Goal: Task Accomplishment & Management: Manage account settings

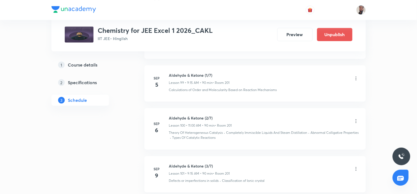
scroll to position [4684, 0]
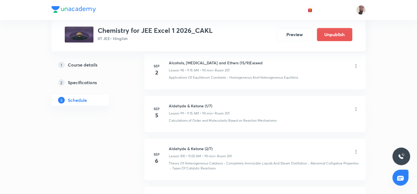
click at [355, 112] on icon at bounding box center [356, 109] width 6 height 6
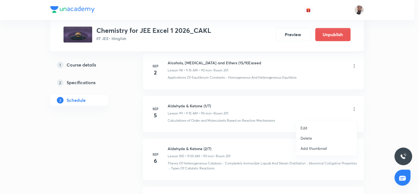
click at [311, 128] on li "Edit" at bounding box center [327, 128] width 61 height 10
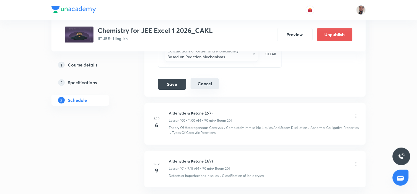
click at [202, 84] on button "Cancel" at bounding box center [204, 83] width 28 height 11
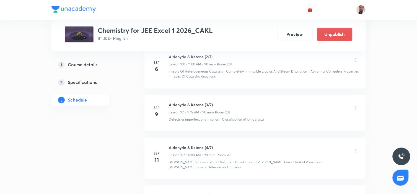
scroll to position [4491, 0]
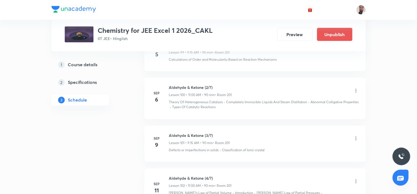
click at [355, 93] on icon at bounding box center [356, 91] width 6 height 6
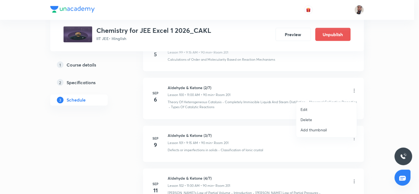
click at [315, 108] on li "Edit" at bounding box center [327, 109] width 61 height 10
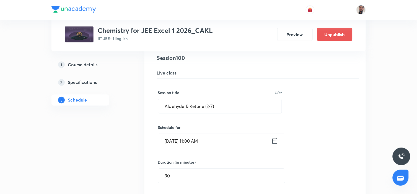
click at [276, 145] on icon at bounding box center [274, 141] width 7 height 8
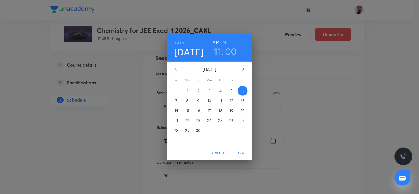
click at [225, 43] on h6 "PM" at bounding box center [223, 42] width 7 height 8
click at [242, 152] on span "OK" at bounding box center [241, 153] width 13 height 7
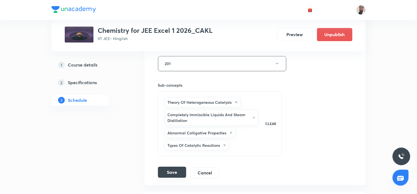
scroll to position [4706, 0]
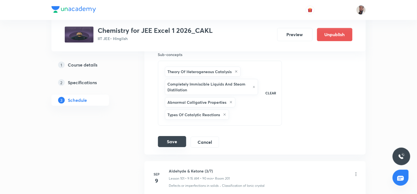
click at [172, 147] on button "Save" at bounding box center [172, 141] width 28 height 11
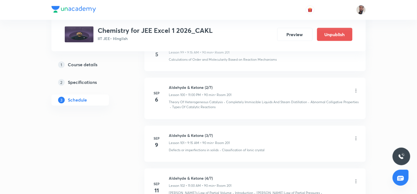
scroll to position [4460, 0]
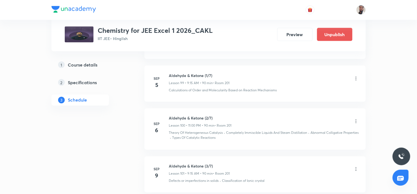
click at [355, 124] on icon at bounding box center [356, 122] width 6 height 6
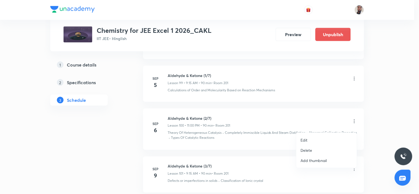
click at [311, 137] on li "Edit" at bounding box center [327, 140] width 61 height 10
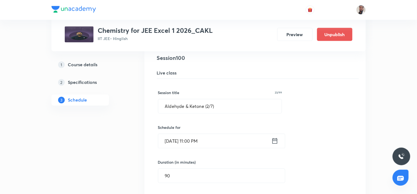
scroll to position [4521, 0]
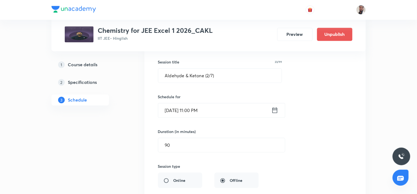
click at [277, 113] on icon at bounding box center [274, 111] width 5 height 6
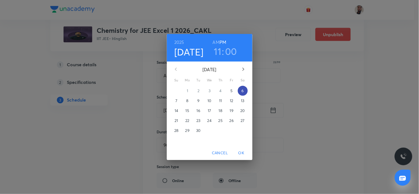
click at [242, 90] on p "6" at bounding box center [243, 91] width 2 height 6
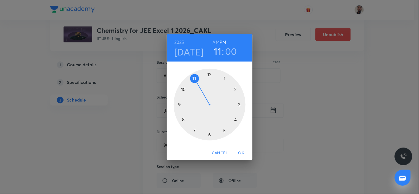
click at [180, 103] on div at bounding box center [210, 105] width 72 height 72
click at [214, 41] on h6 "AM" at bounding box center [216, 42] width 7 height 8
drag, startPoint x: 214, startPoint y: 41, endPoint x: 231, endPoint y: 83, distance: 45.2
click at [214, 42] on h6 "AM" at bounding box center [216, 42] width 7 height 8
click at [240, 104] on div at bounding box center [210, 105] width 72 height 72
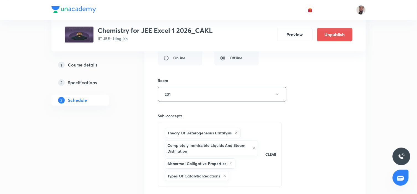
scroll to position [4706, 0]
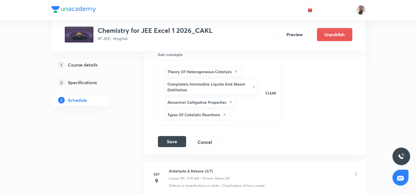
click at [168, 147] on button "Save" at bounding box center [172, 141] width 28 height 11
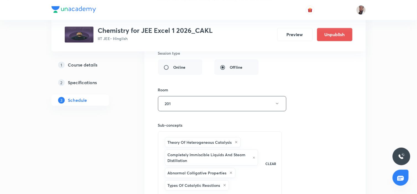
scroll to position [4736, 0]
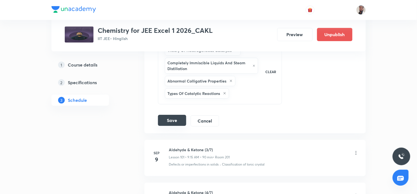
click at [177, 126] on button "Save" at bounding box center [172, 120] width 28 height 11
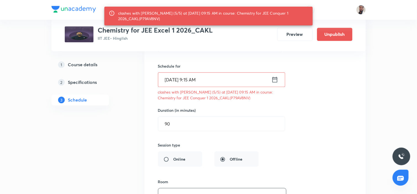
scroll to position [4521, 0]
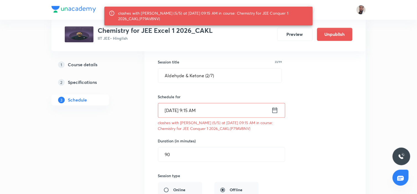
click at [275, 114] on icon at bounding box center [274, 111] width 7 height 8
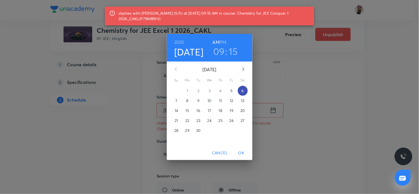
click at [242, 90] on p "6" at bounding box center [243, 91] width 2 height 6
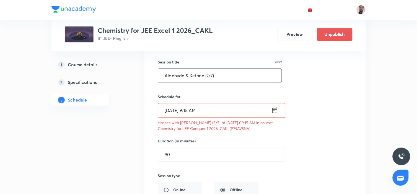
click at [209, 75] on input "Aldehyde & Ketone (2/7)" at bounding box center [220, 76] width 124 height 14
click at [318, 99] on div "Session title 23/99 Aldehyde & Ketone (2/7) ​ Schedule for Sep 6, 2025, 9:15 AM…" at bounding box center [255, 194] width 194 height 293
click at [274, 114] on icon at bounding box center [274, 111] width 7 height 8
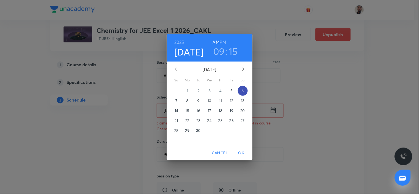
click at [242, 90] on p "6" at bounding box center [243, 91] width 2 height 6
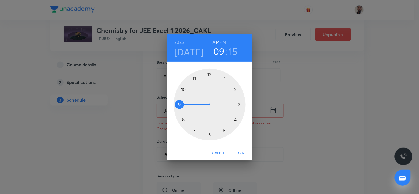
click at [209, 76] on div at bounding box center [210, 105] width 72 height 72
click at [223, 40] on h6 "PM" at bounding box center [223, 42] width 7 height 8
click at [179, 106] on div at bounding box center [210, 105] width 72 height 72
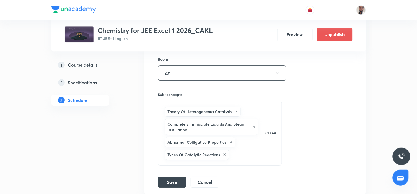
scroll to position [4706, 0]
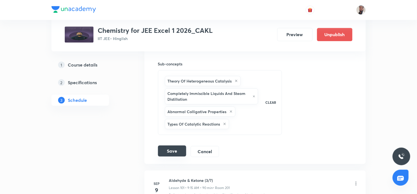
click at [173, 154] on button "Save" at bounding box center [172, 151] width 28 height 11
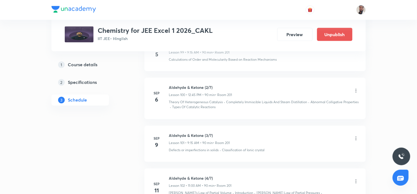
scroll to position [4460, 0]
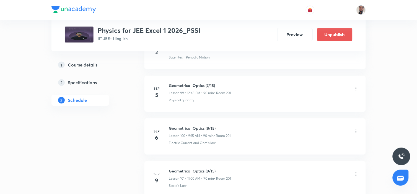
scroll to position [4755, 0]
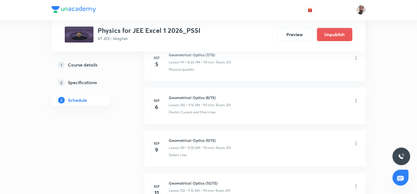
click at [356, 101] on icon at bounding box center [356, 101] width 6 height 6
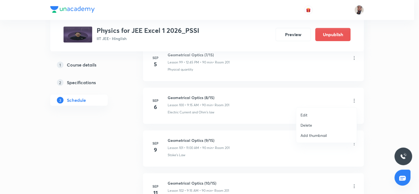
click at [314, 114] on li "Edit" at bounding box center [327, 115] width 61 height 10
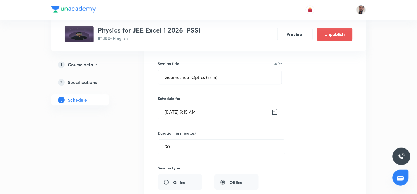
scroll to position [4509, 0]
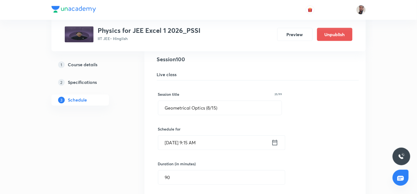
click at [275, 142] on icon at bounding box center [274, 143] width 5 height 6
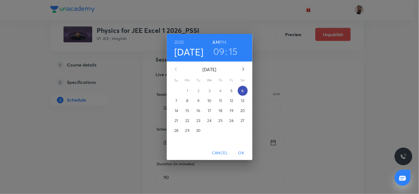
click at [242, 89] on p "6" at bounding box center [243, 91] width 2 height 6
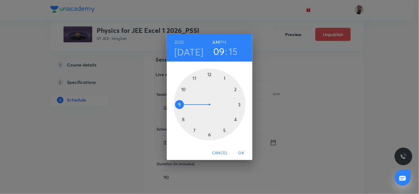
click at [195, 79] on div at bounding box center [210, 105] width 72 height 72
click at [210, 74] on div at bounding box center [210, 105] width 72 height 72
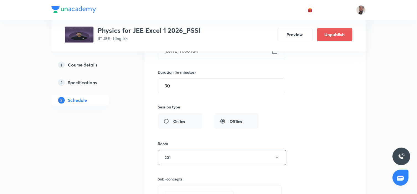
scroll to position [4693, 0]
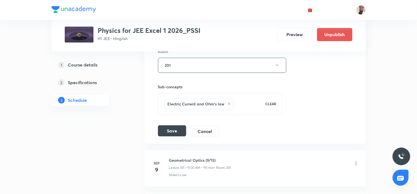
click at [165, 133] on button "Save" at bounding box center [172, 130] width 28 height 11
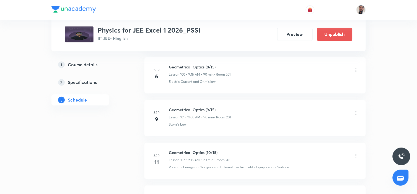
scroll to position [4501, 0]
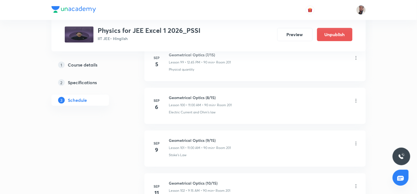
scroll to position [4724, 0]
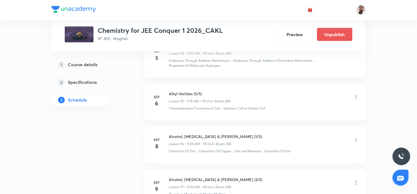
scroll to position [4483, 0]
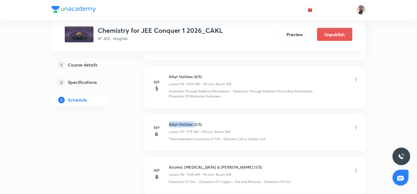
drag, startPoint x: 193, startPoint y: 124, endPoint x: 168, endPoint y: 122, distance: 25.6
click at [168, 122] on div "Sep 6 Alkyl Halides (5/5) Lesson 95 • 9:15 AM • 90 min • Room 208 Thermodynamic…" at bounding box center [254, 132] width 207 height 20
copy h6 "Alkyl Halides"
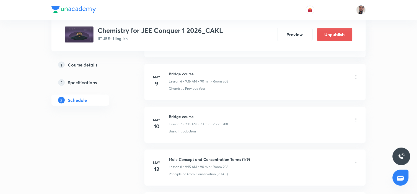
scroll to position [0, 0]
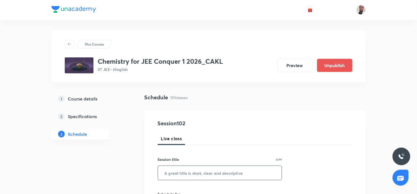
click at [237, 174] on input "text" at bounding box center [220, 173] width 124 height 14
paste input "Alkyl Halides"
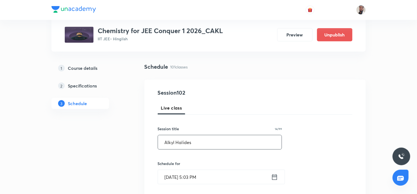
click at [226, 143] on input "Alkyl Halides" at bounding box center [220, 142] width 124 height 14
drag, startPoint x: 226, startPoint y: 143, endPoint x: 126, endPoint y: 141, distance: 99.5
drag, startPoint x: 192, startPoint y: 140, endPoint x: 130, endPoint y: 143, distance: 61.4
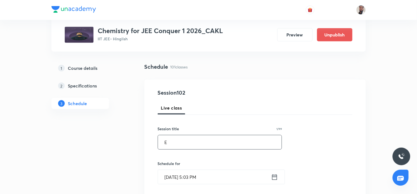
paste input "Alkyl Halides"
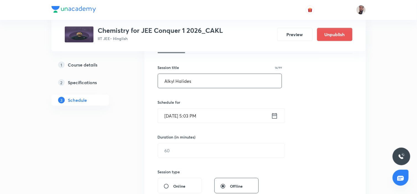
type input "Alkyl Halides"
click at [274, 117] on icon at bounding box center [274, 116] width 7 height 8
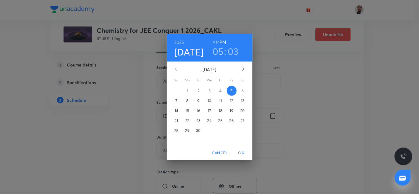
click at [244, 91] on p "6" at bounding box center [243, 91] width 2 height 6
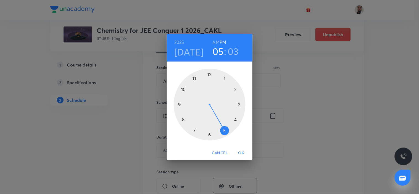
click at [197, 78] on div at bounding box center [210, 105] width 72 height 72
click at [218, 40] on h6 "AM" at bounding box center [216, 42] width 7 height 8
click at [209, 74] on div at bounding box center [210, 105] width 72 height 72
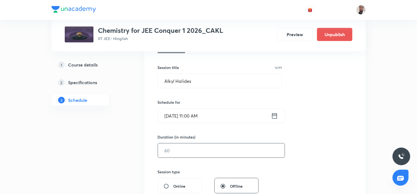
click at [183, 151] on input "text" at bounding box center [221, 151] width 127 height 14
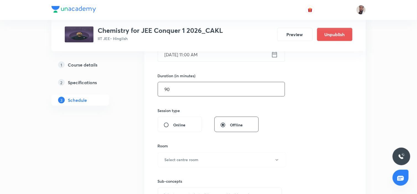
scroll to position [184, 0]
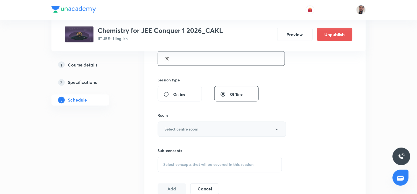
type input "90"
click at [198, 130] on h6 "Select centre room" at bounding box center [181, 130] width 34 height 6
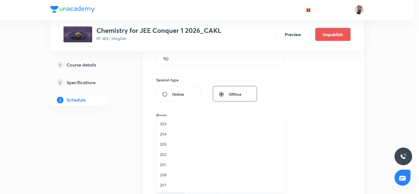
click at [170, 174] on span "208" at bounding box center [220, 175] width 121 height 6
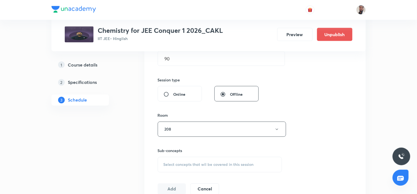
scroll to position [215, 0]
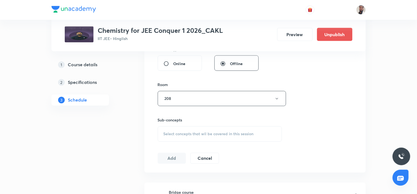
click at [230, 137] on div "Select concepts that wil be covered in this session" at bounding box center [220, 134] width 124 height 15
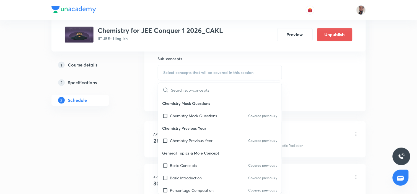
scroll to position [3245, 0]
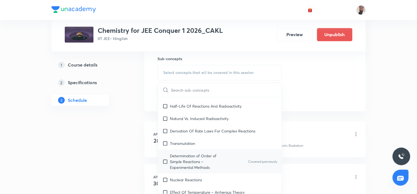
click at [211, 150] on div "Determination of Order of Simple Reactions – Experimental Methods Covered previ…" at bounding box center [220, 162] width 124 height 24
checkbox input "true"
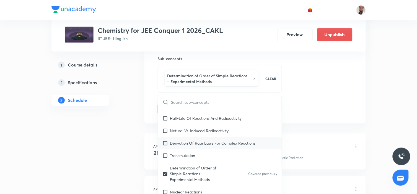
click at [209, 140] on p "Derivation Of Rate Laws For Complex Reactions" at bounding box center [212, 143] width 85 height 6
checkbox input "true"
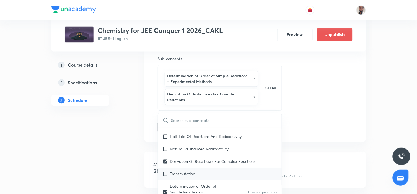
click at [193, 171] on p "Transmutation" at bounding box center [182, 174] width 25 height 6
checkbox input "true"
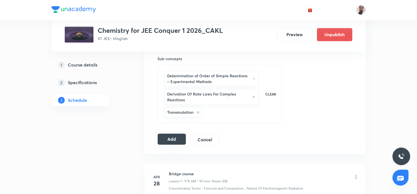
click at [173, 138] on button "Add" at bounding box center [172, 139] width 28 height 11
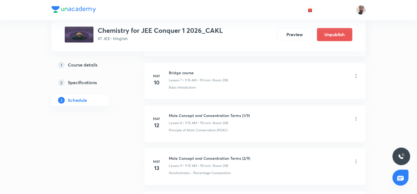
scroll to position [491, 0]
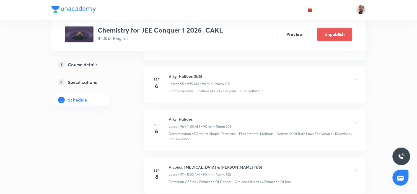
scroll to position [4500, 0]
